Goal: Ask a question

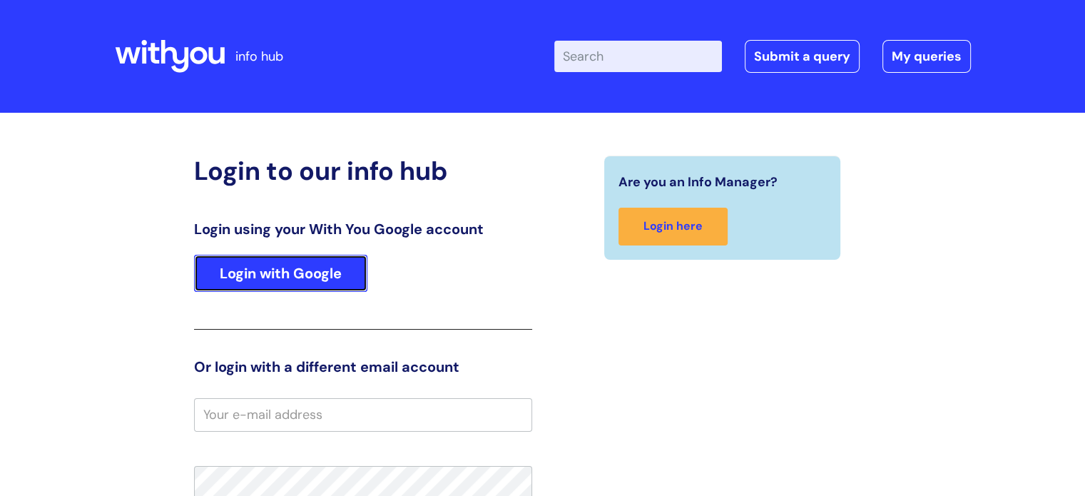
click at [303, 274] on link "Login with Google" at bounding box center [280, 273] width 173 height 37
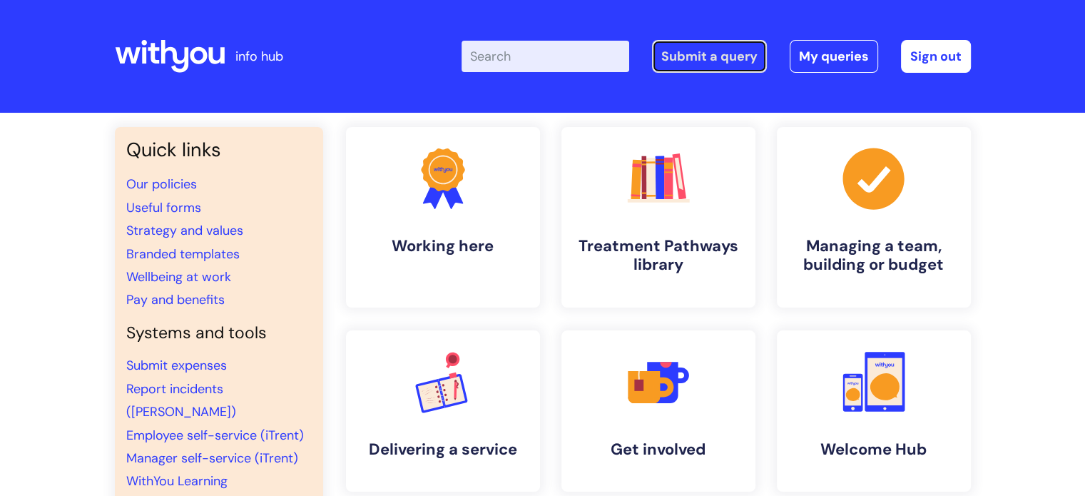
click at [710, 61] on link "Submit a query" at bounding box center [709, 56] width 115 height 33
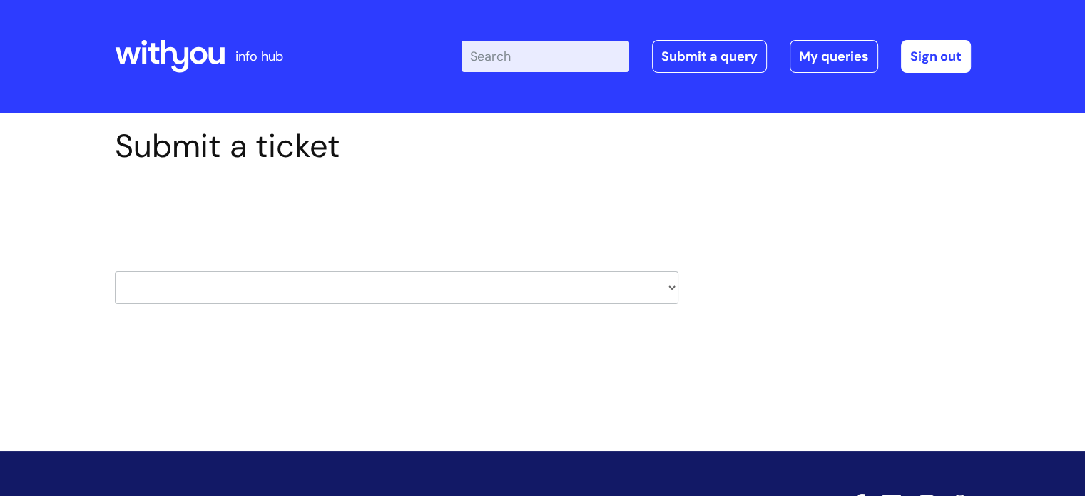
click at [327, 287] on select "HR / People IT and Support Clinical Drug Alerts Finance Accounts Data Support T…" at bounding box center [396, 287] width 563 height 33
click at [72, 121] on div "Submit a ticket Select issue type HR / People IT and Support Clinical Drug Aler…" at bounding box center [542, 260] width 1085 height 295
